Goal: Ask a question: Seek information or help from site administrators or community

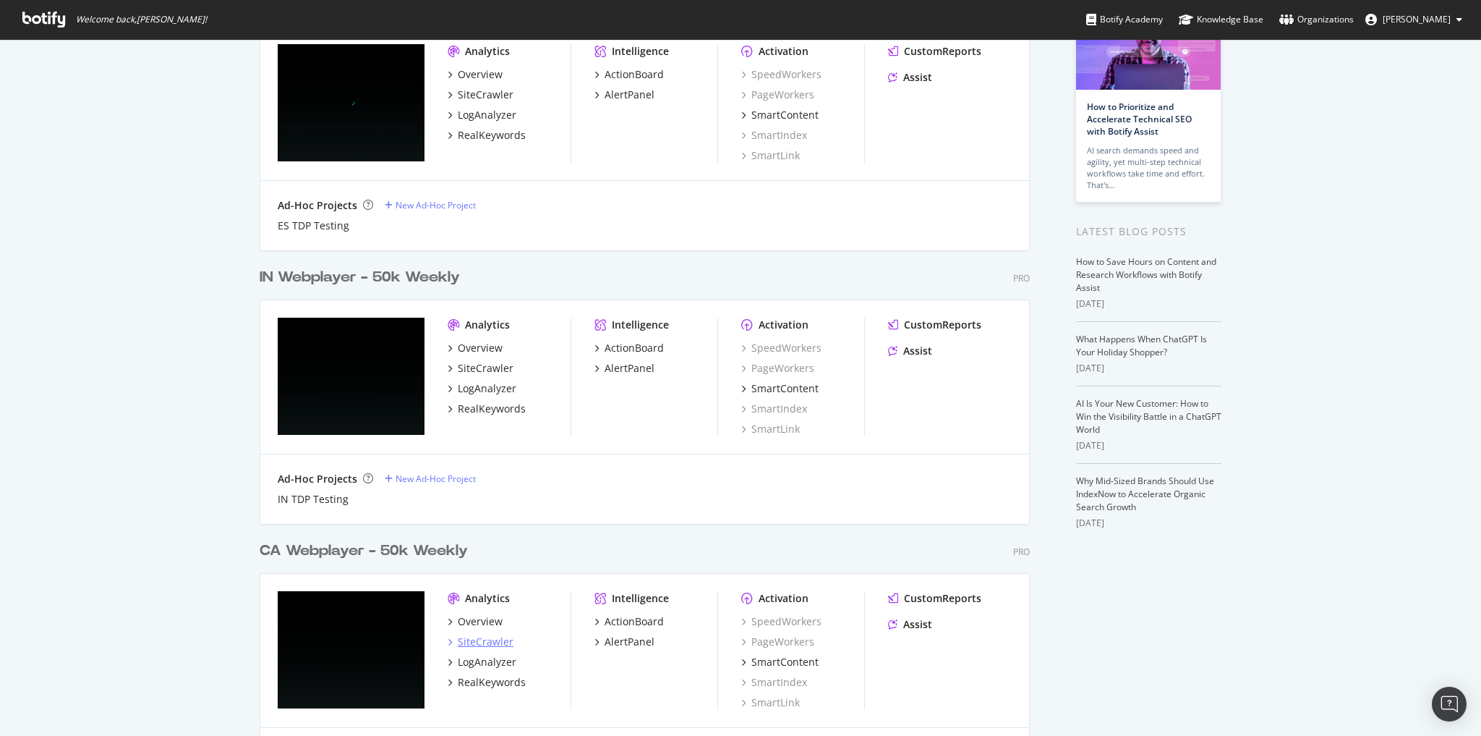
scroll to position [116, 0]
click at [484, 660] on div "LogAnalyzer" at bounding box center [487, 661] width 59 height 14
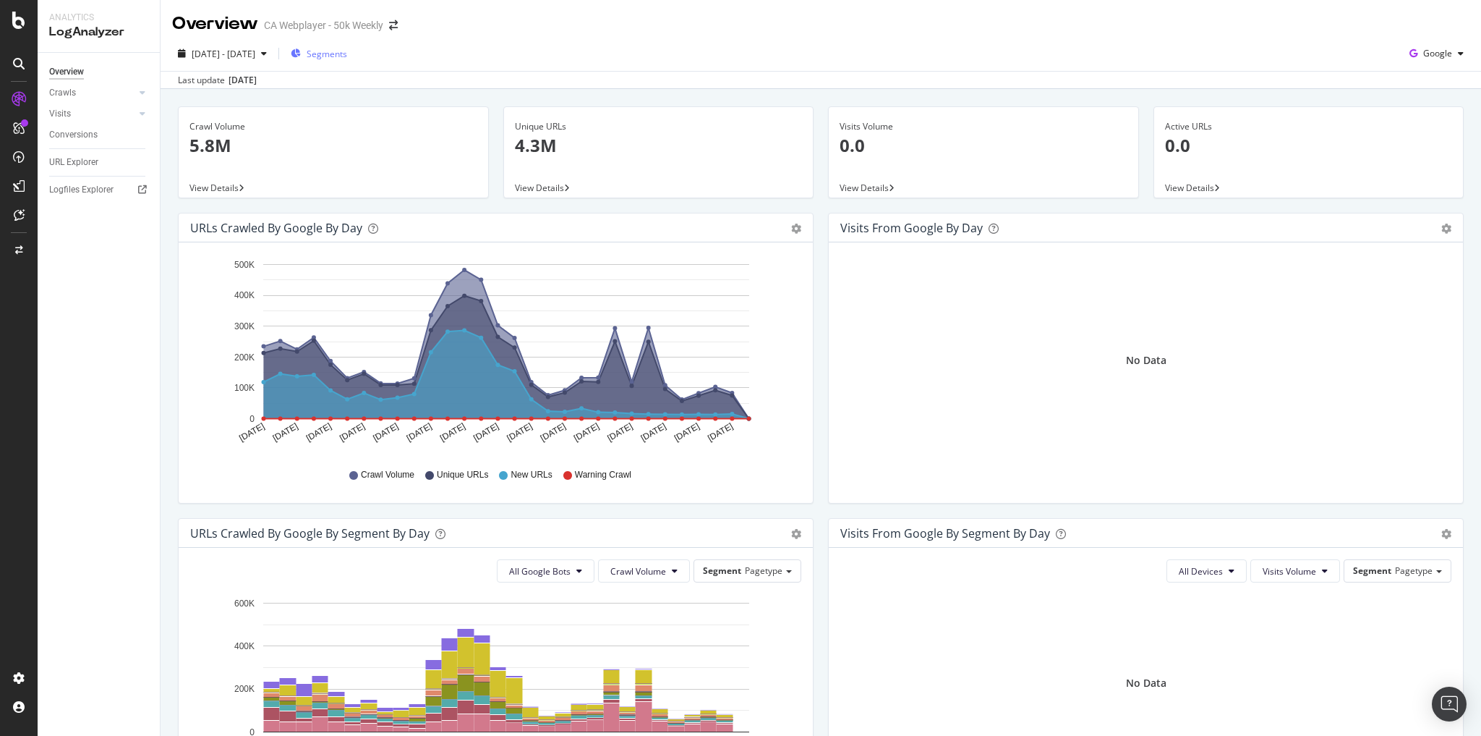
click at [347, 54] on span "Segments" at bounding box center [327, 54] width 41 height 12
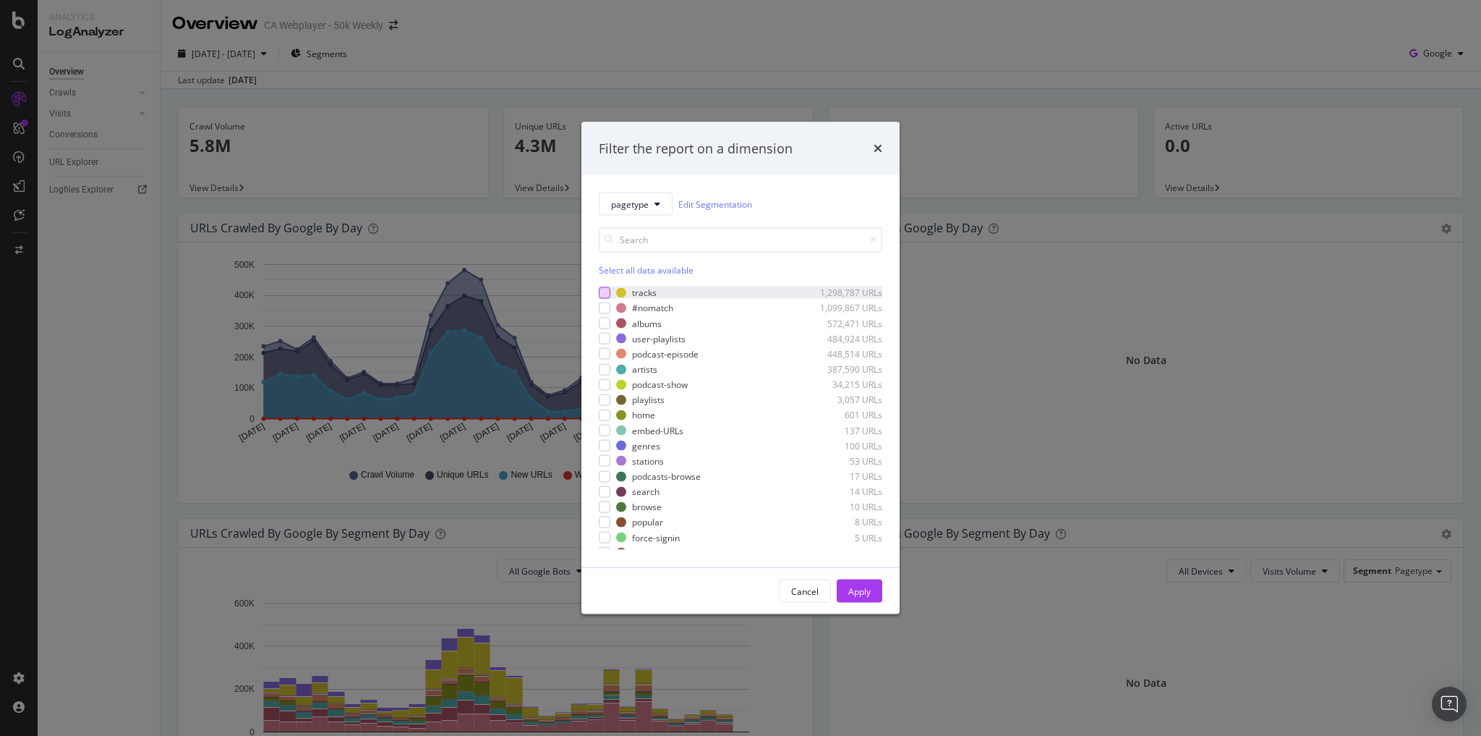
click at [606, 294] on div "modal" at bounding box center [605, 292] width 12 height 12
click at [860, 592] on div "Apply" at bounding box center [859, 590] width 22 height 12
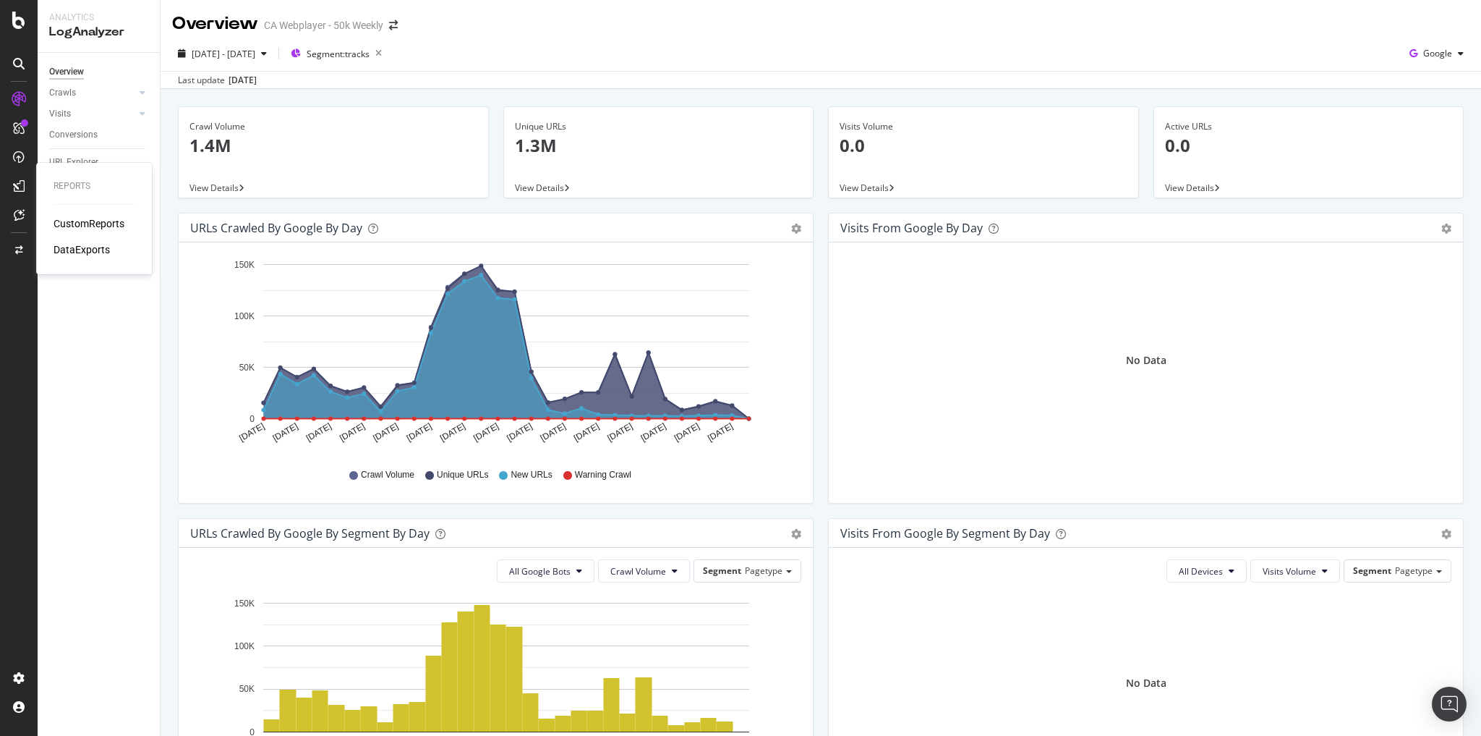
click at [19, 180] on icon at bounding box center [19, 186] width 12 height 12
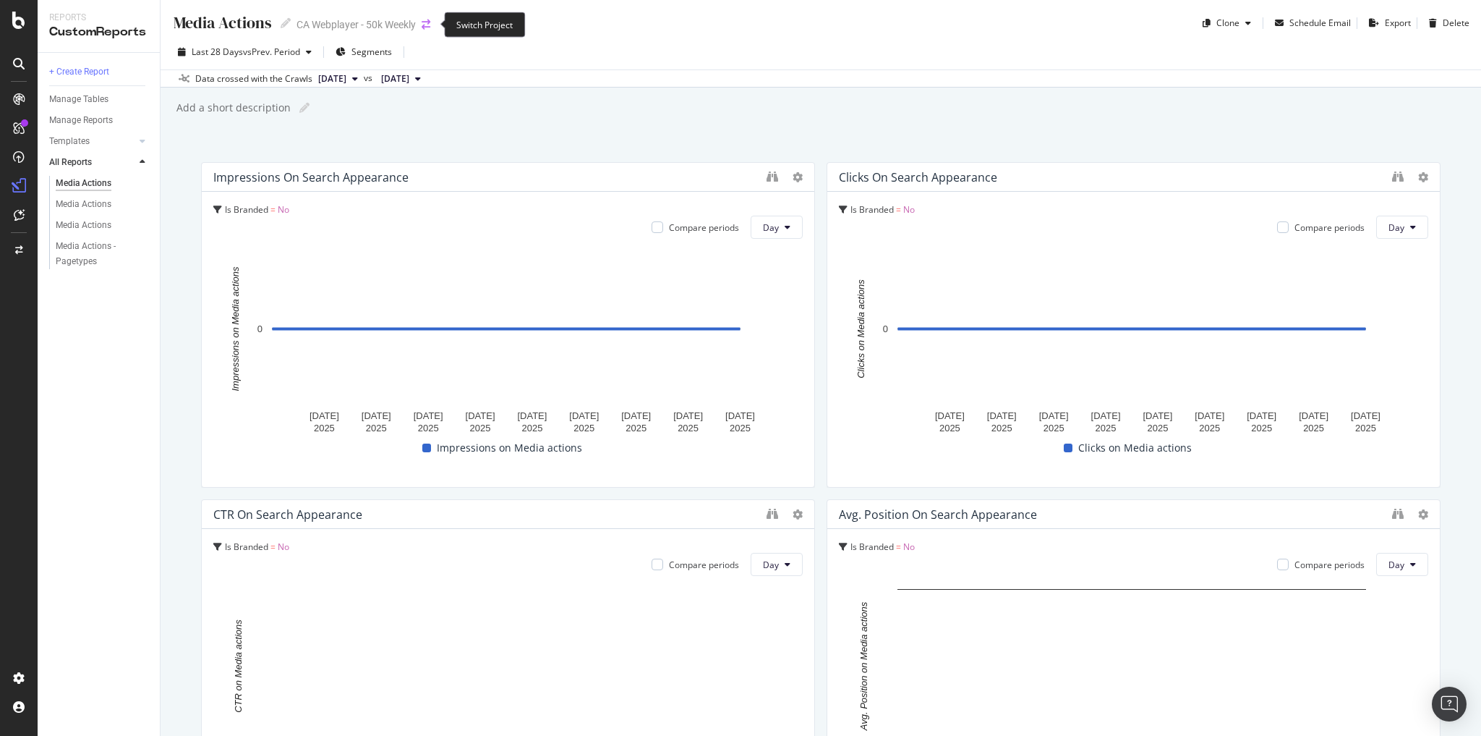
click at [425, 22] on icon "arrow-right-arrow-left" at bounding box center [426, 25] width 9 height 10
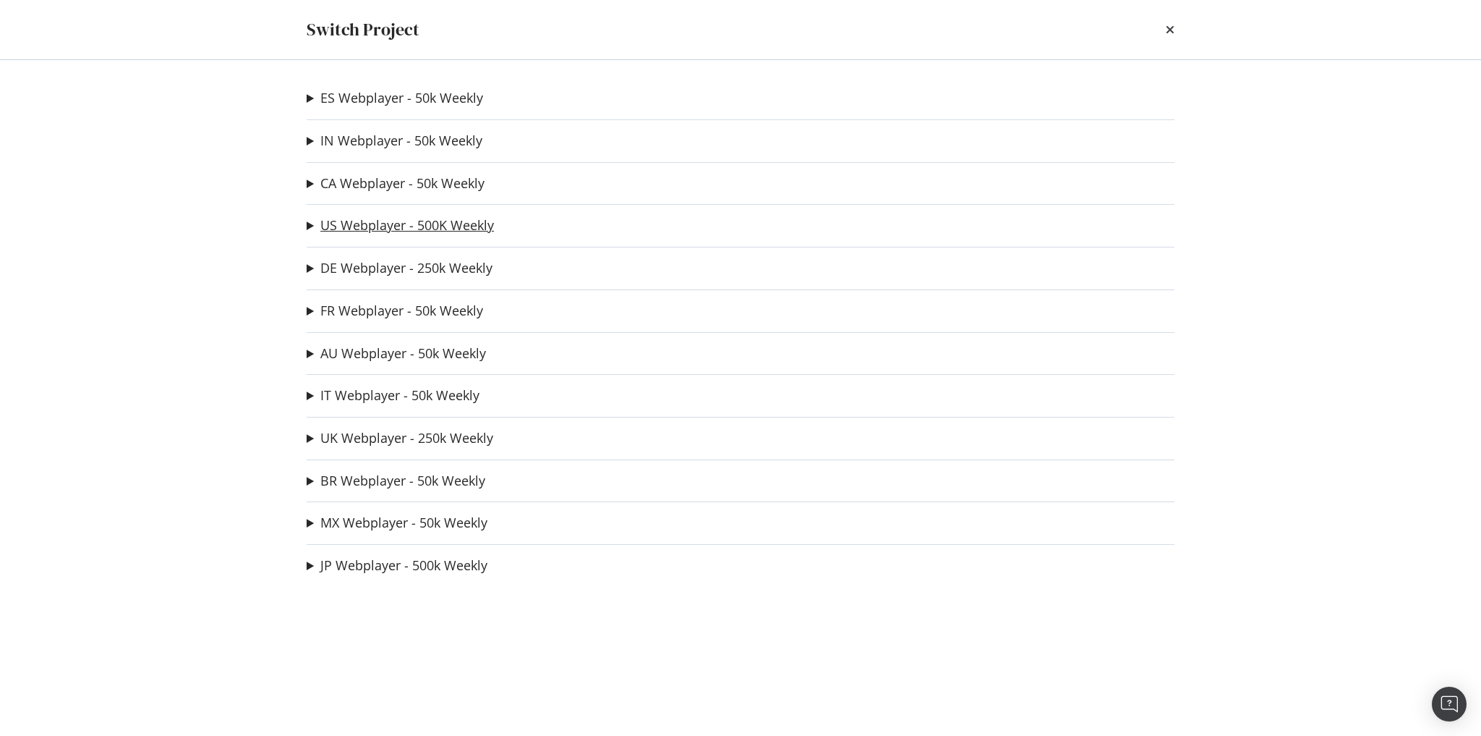
click at [352, 229] on link "US Webplayer - 500K Weekly" at bounding box center [407, 225] width 174 height 15
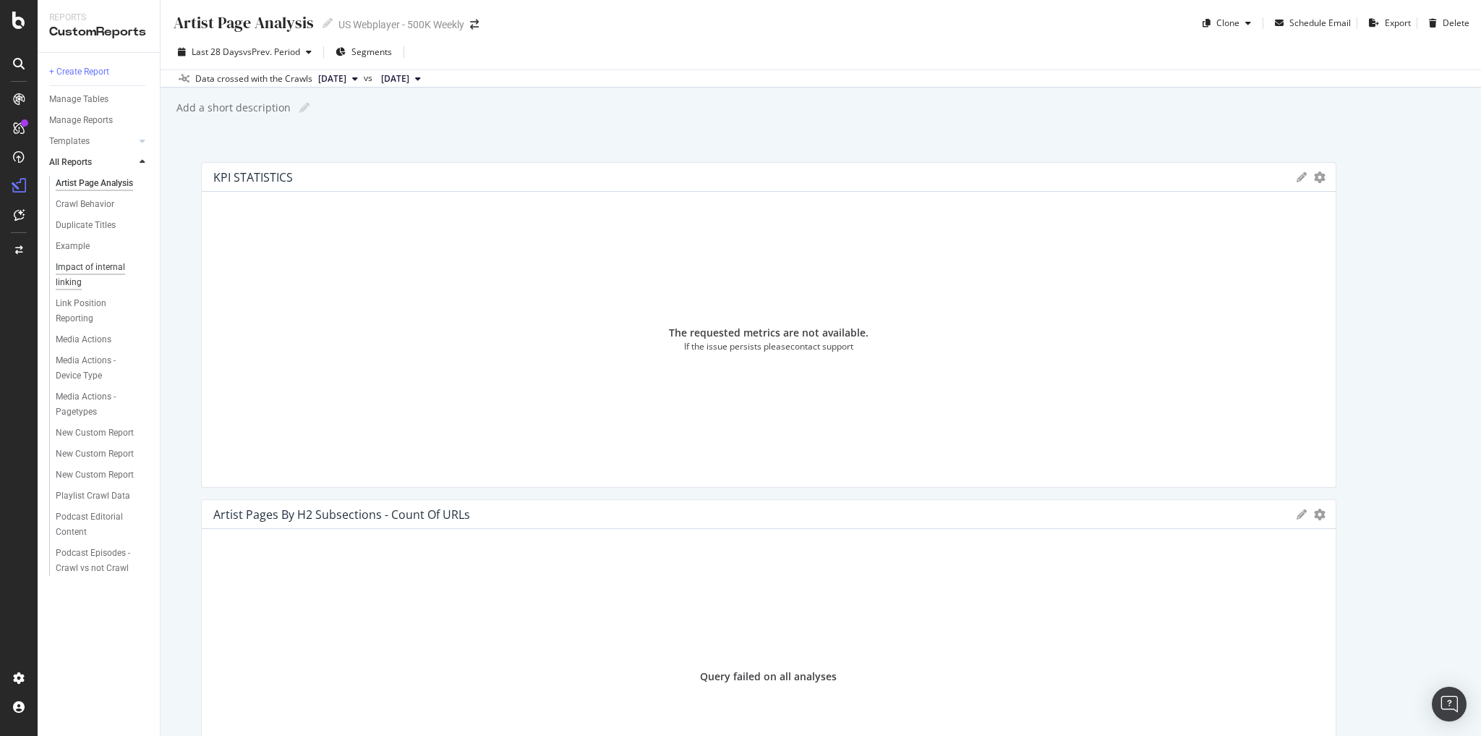
click at [82, 271] on div "Impact of internal linking" at bounding box center [97, 275] width 82 height 30
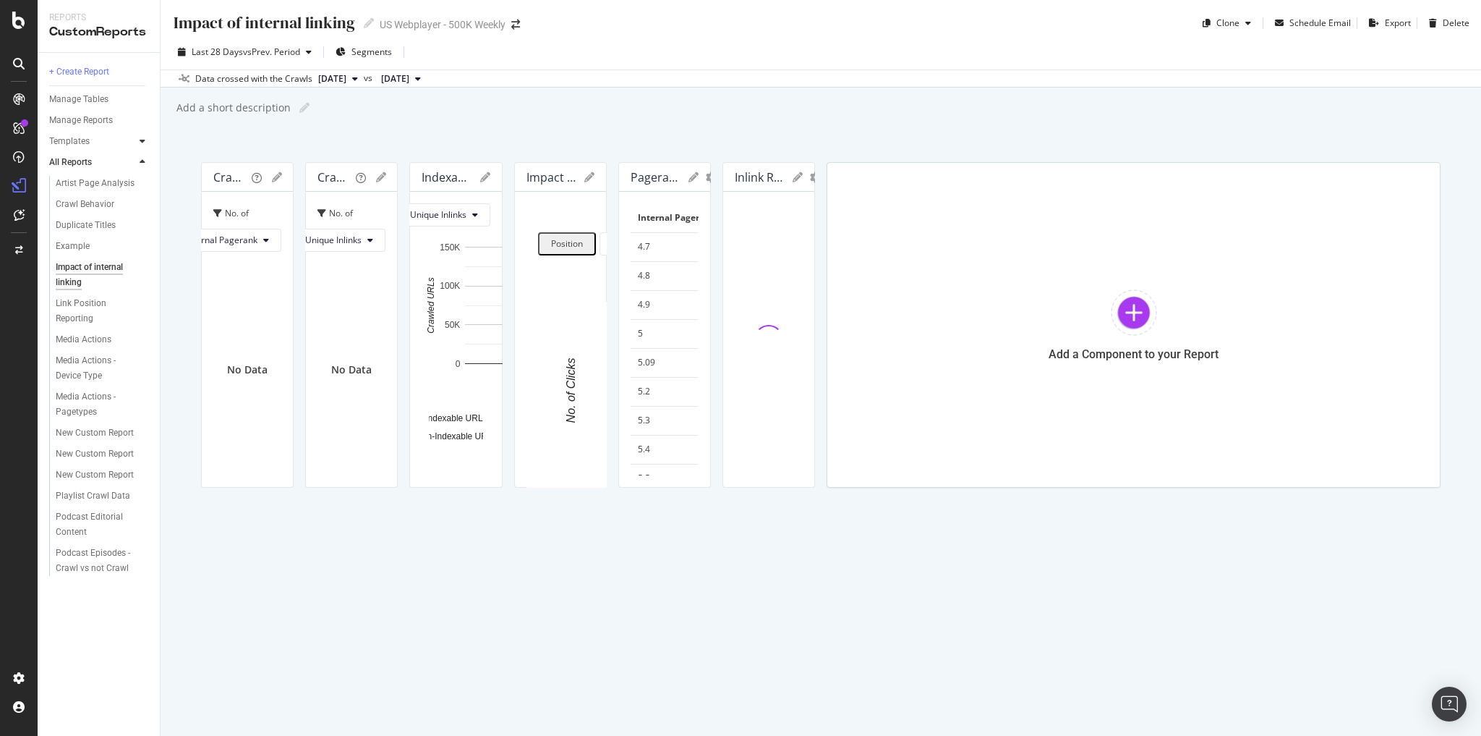
click at [148, 142] on div at bounding box center [142, 141] width 14 height 14
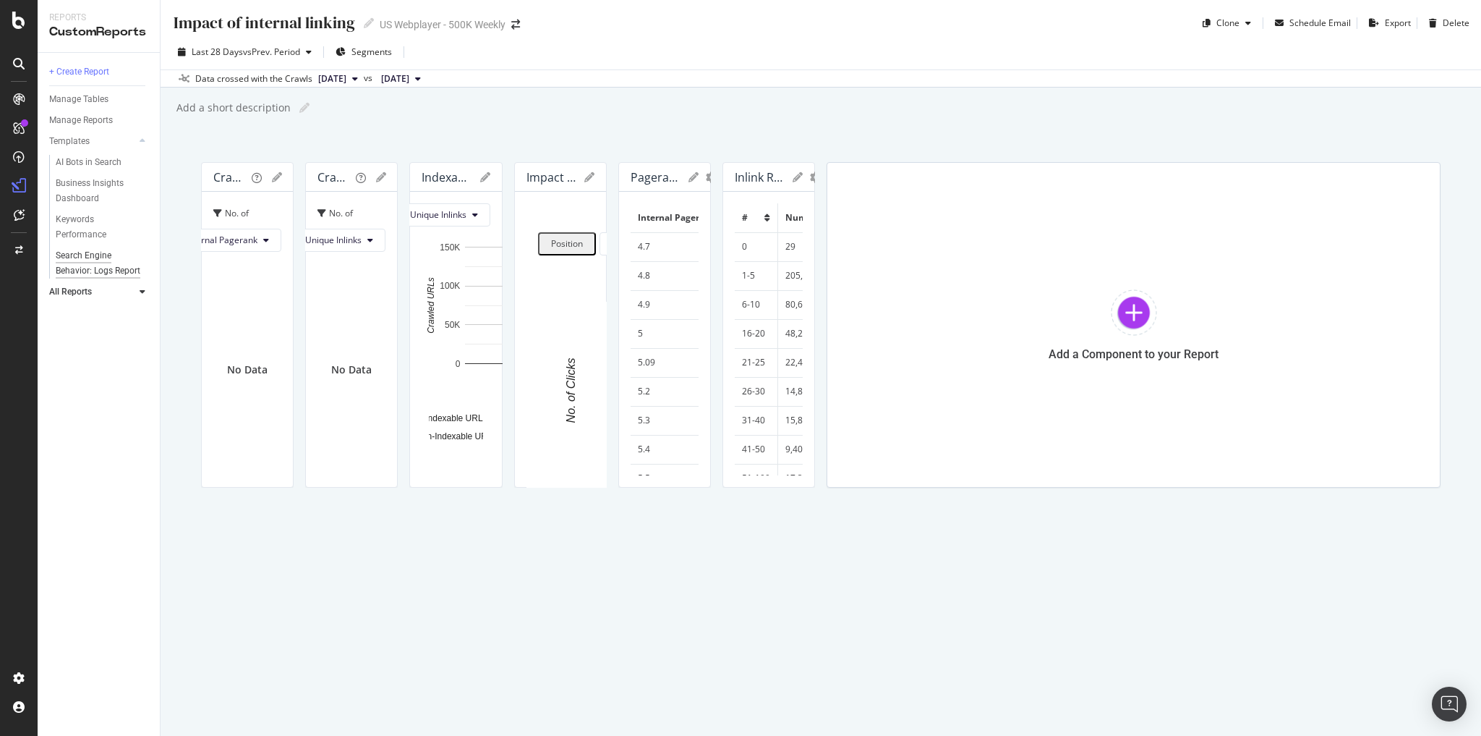
click at [69, 265] on div "Search Engine Behavior: Logs Report" at bounding box center [98, 263] width 85 height 30
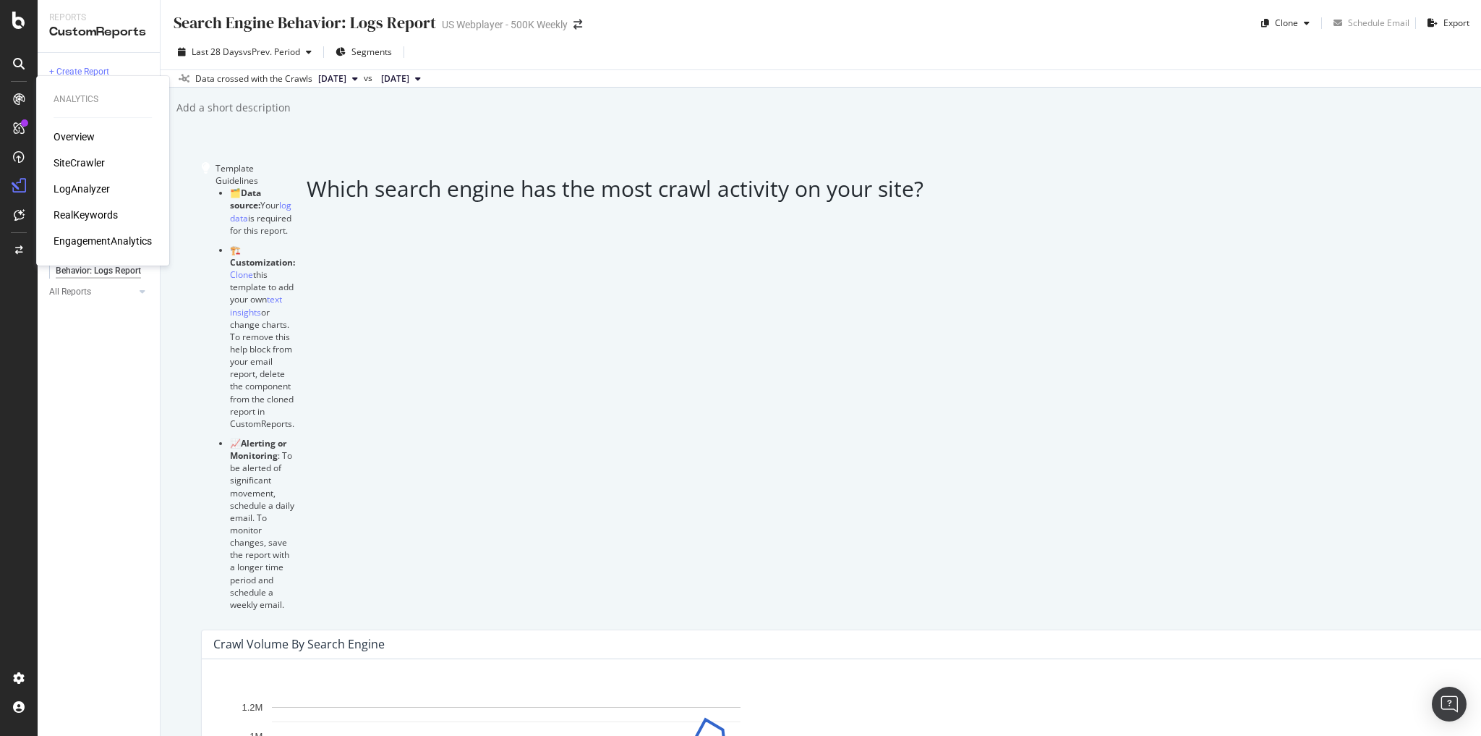
click at [79, 135] on div "Overview" at bounding box center [74, 136] width 41 height 14
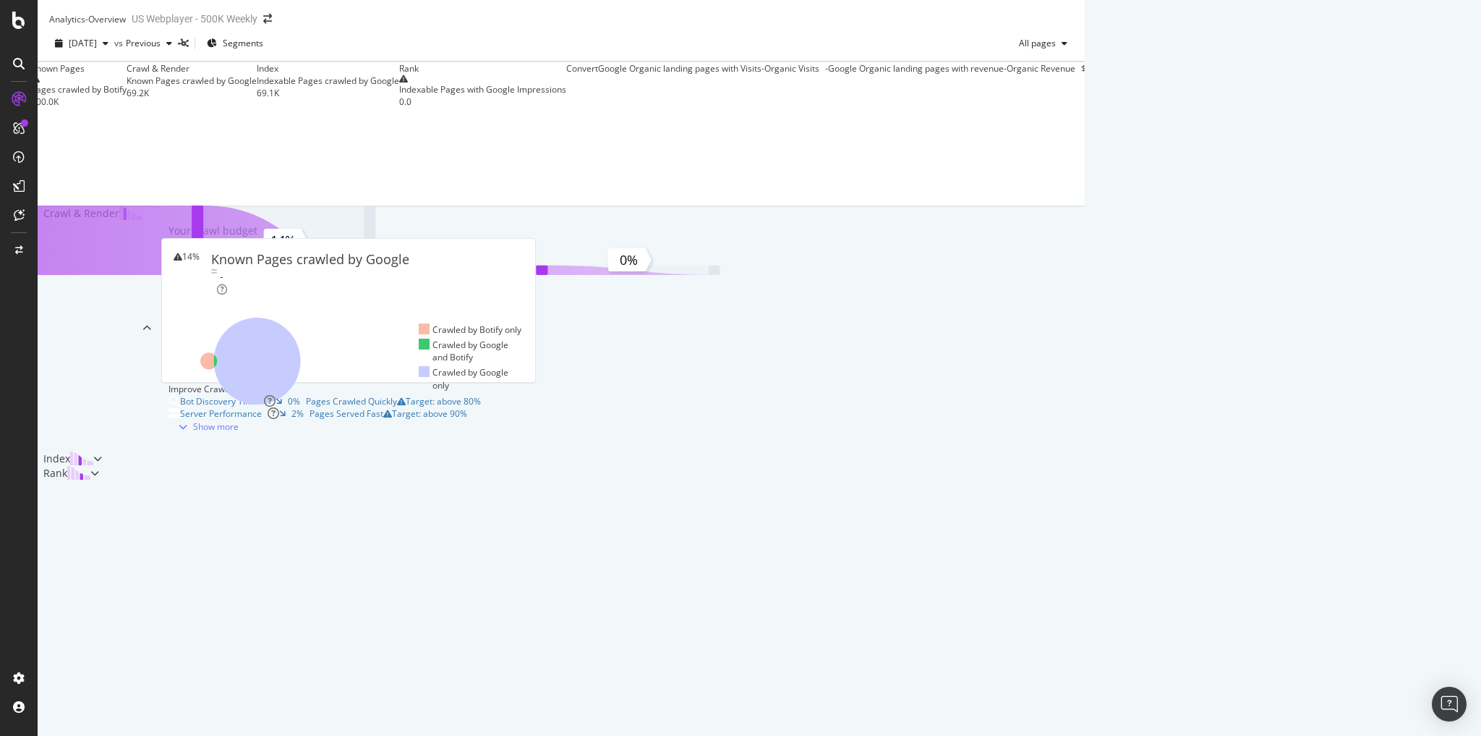
scroll to position [74, 0]
click at [20, 214] on icon at bounding box center [19, 215] width 11 height 12
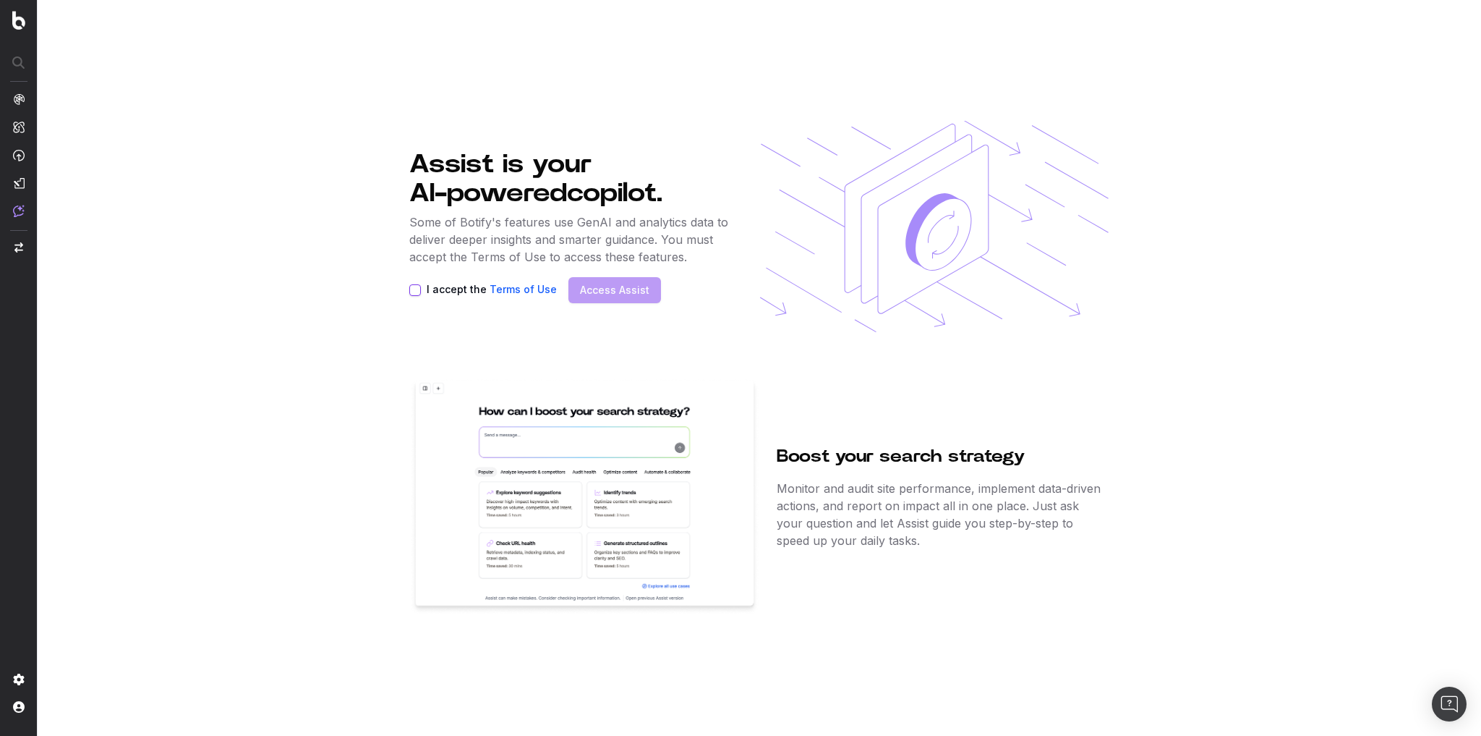
click at [434, 291] on label "I accept the Terms of Use" at bounding box center [492, 290] width 130 height 12
click at [421, 291] on button "I accept the Terms of Use" at bounding box center [415, 290] width 12 height 12
click at [623, 287] on link "Access Assist" at bounding box center [614, 290] width 69 height 14
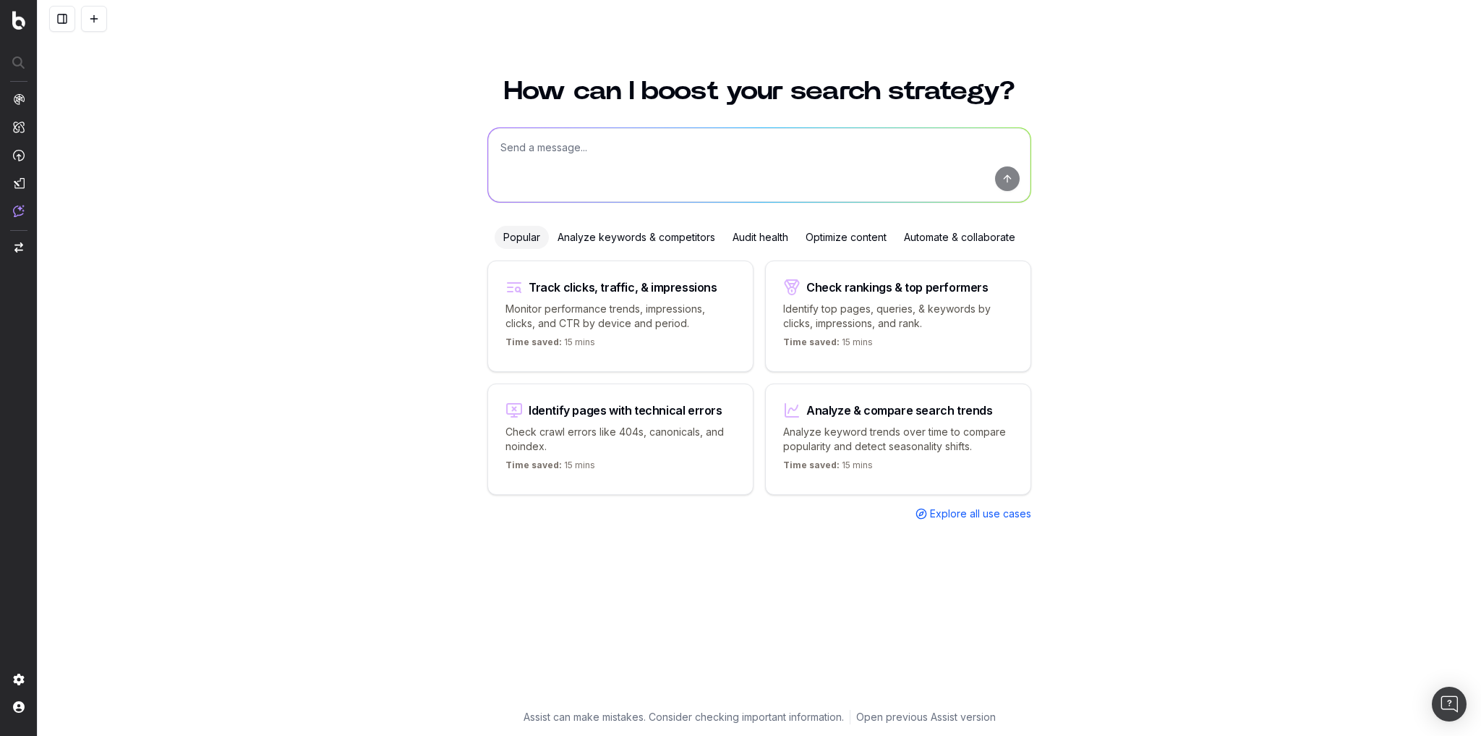
click at [584, 169] on textarea at bounding box center [759, 165] width 542 height 74
type textarea "Show me a report comparing the total number of"
type textarea "I need a report comparing the total number of 304 not modified http status resp…"
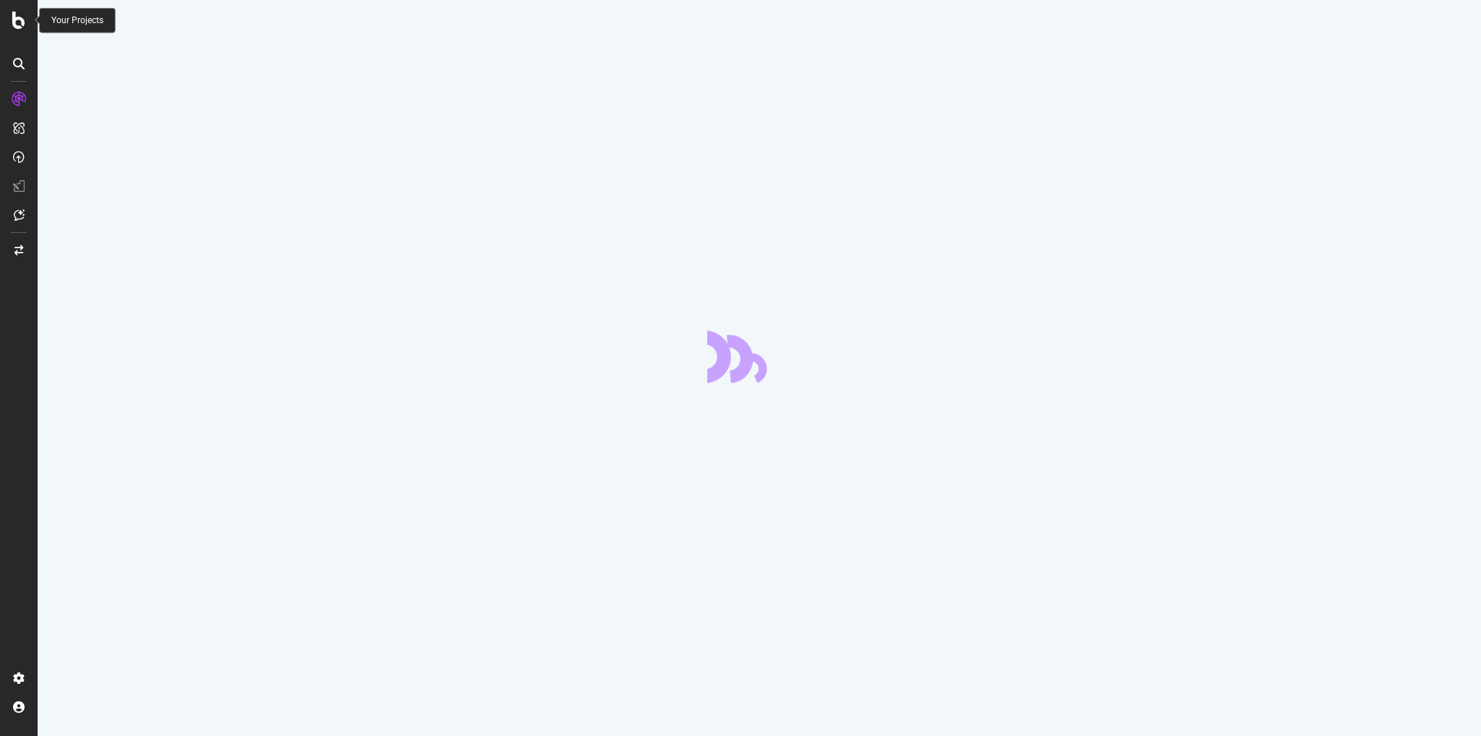
click at [20, 21] on icon at bounding box center [18, 20] width 13 height 17
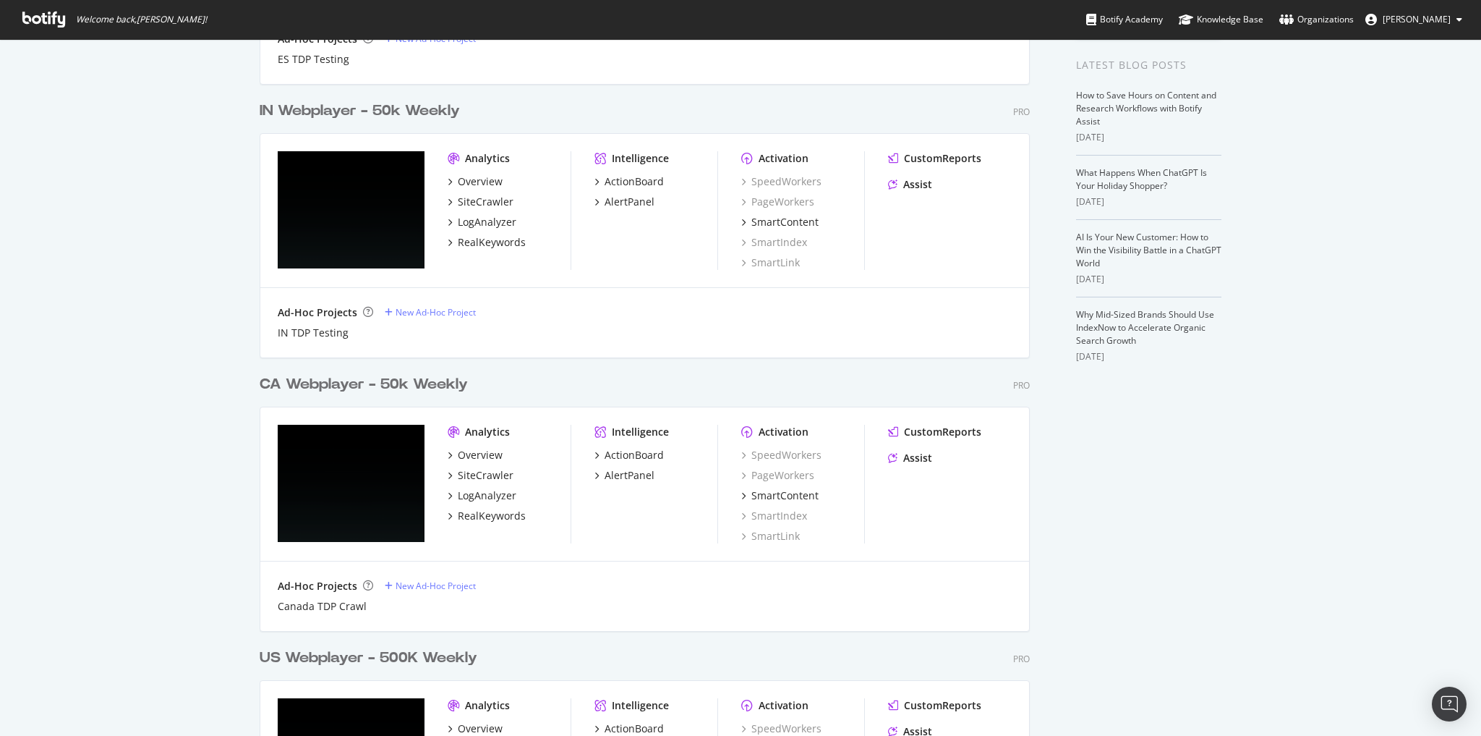
scroll to position [289, 0]
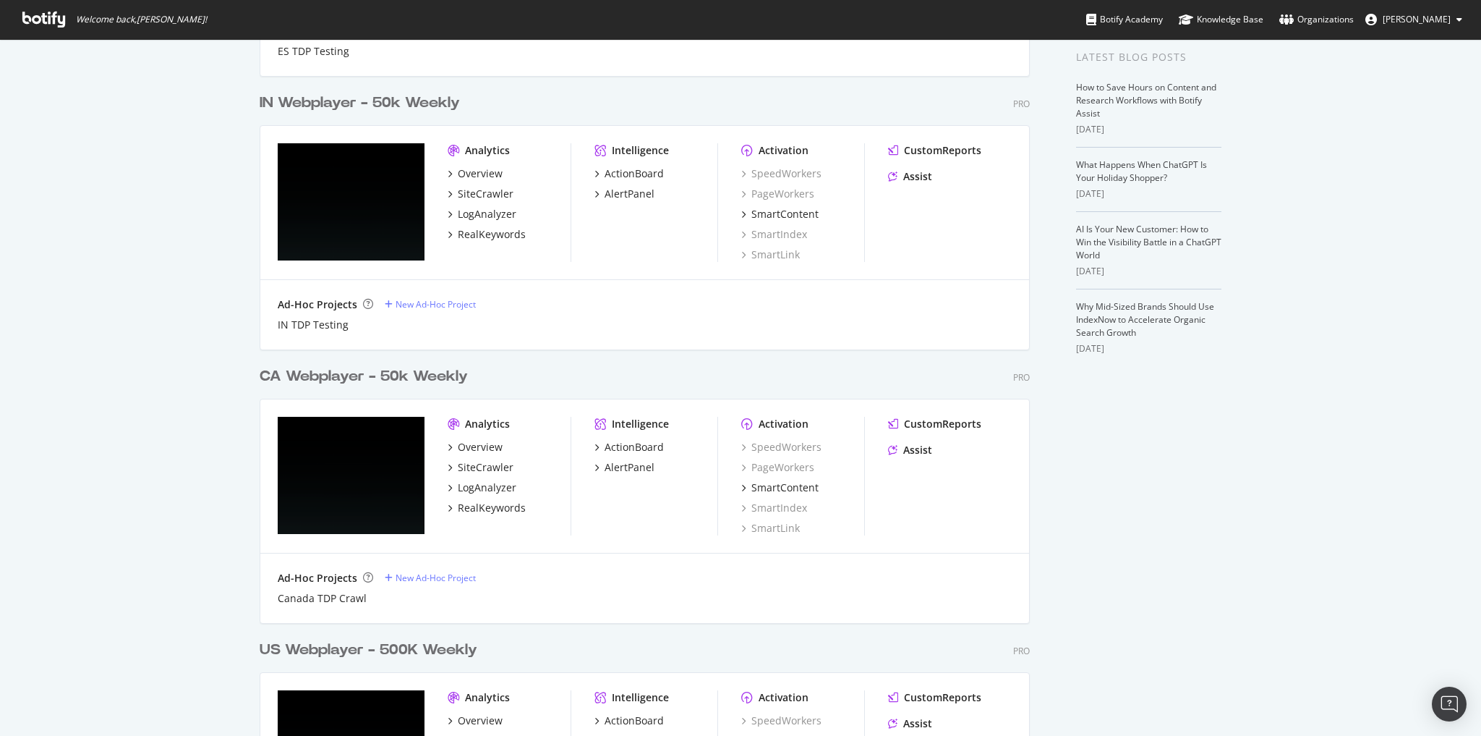
click at [386, 378] on div "CA Webplayer - 50k Weekly" at bounding box center [364, 376] width 208 height 21
